Goal: Browse casually

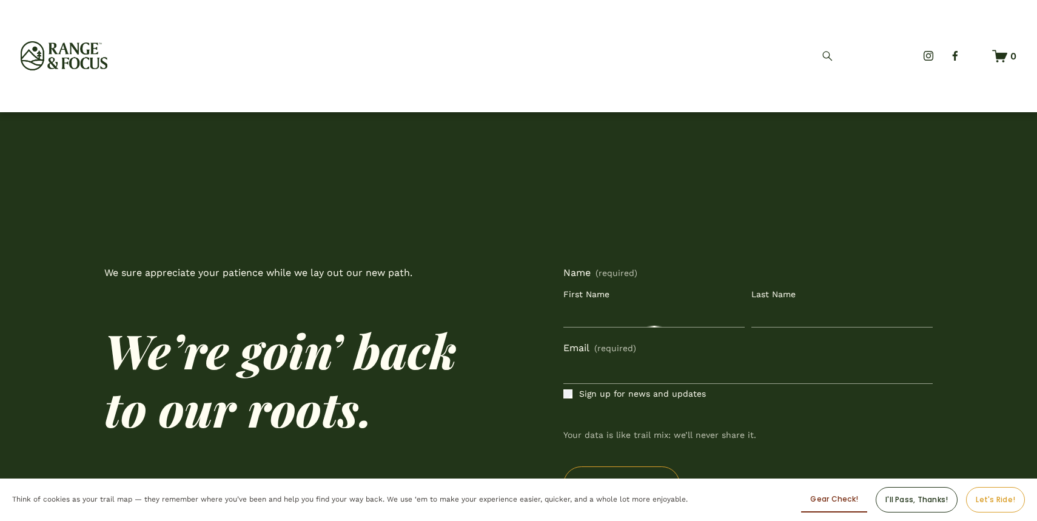
click at [84, 74] on div "Skip to Content Open Menu Close Menu" at bounding box center [518, 56] width 1037 height 112
click at [74, 59] on img at bounding box center [64, 55] width 86 height 29
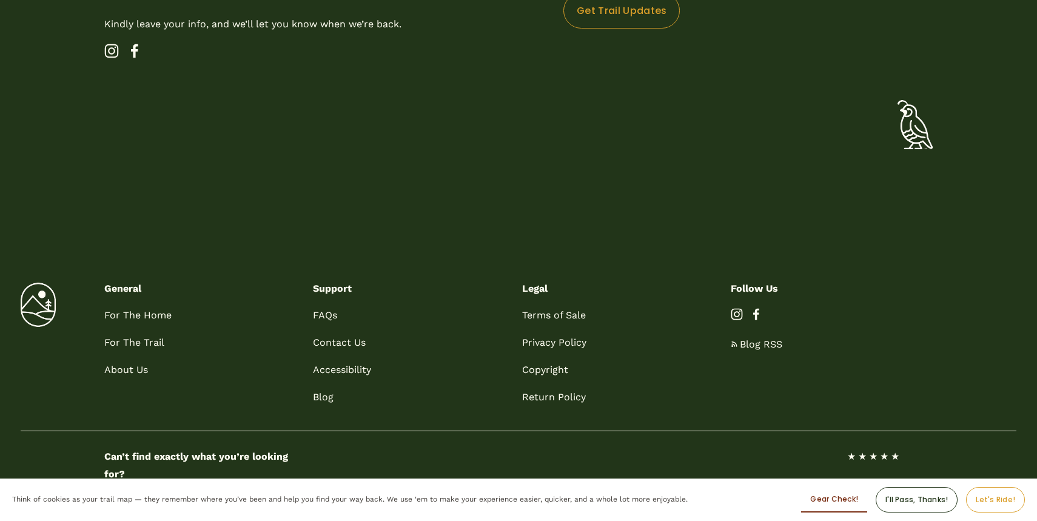
scroll to position [600, 0]
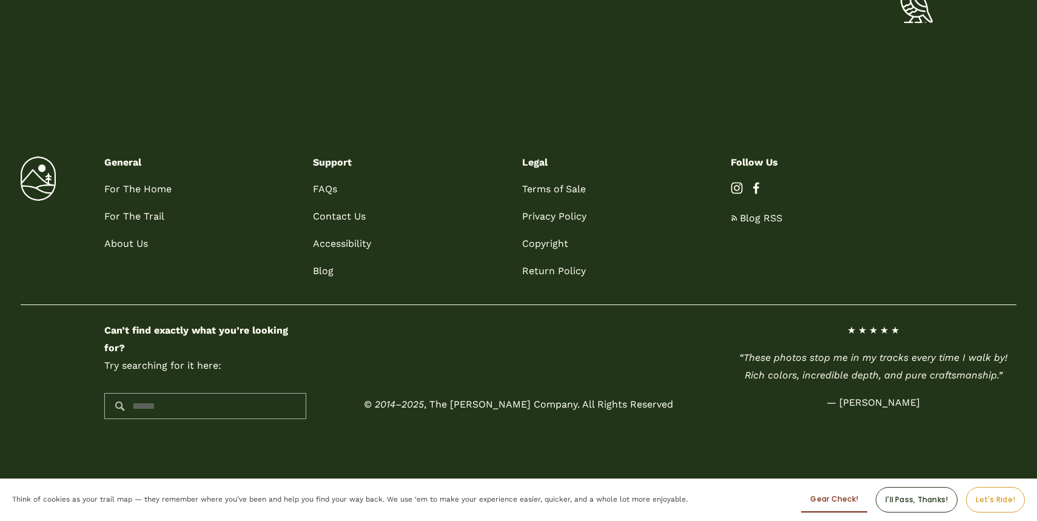
click at [137, 193] on span "For The Home" at bounding box center [137, 189] width 67 height 12
click at [48, 181] on div at bounding box center [38, 178] width 35 height 44
click at [120, 190] on span "For The Home" at bounding box center [137, 189] width 67 height 12
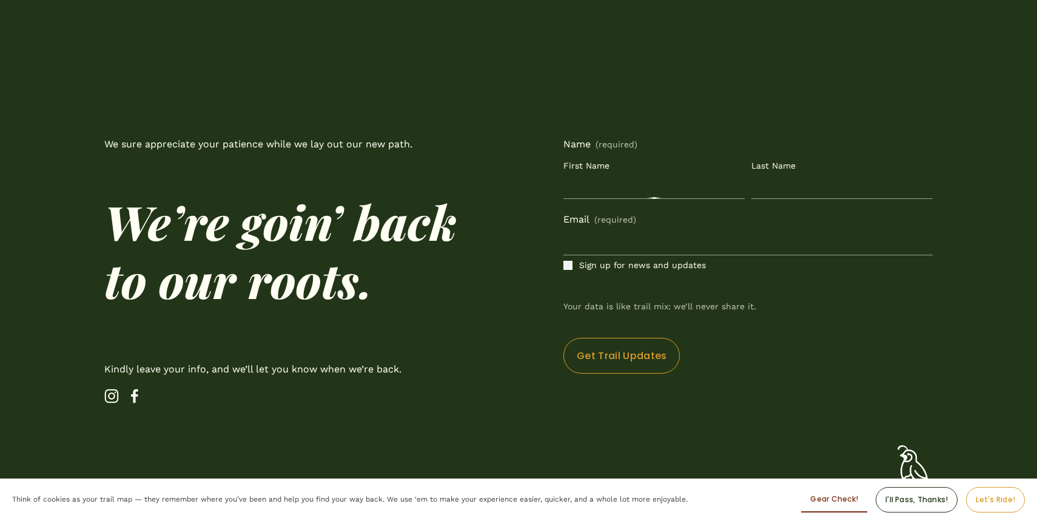
scroll to position [0, 0]
